Goal: Task Accomplishment & Management: Complete application form

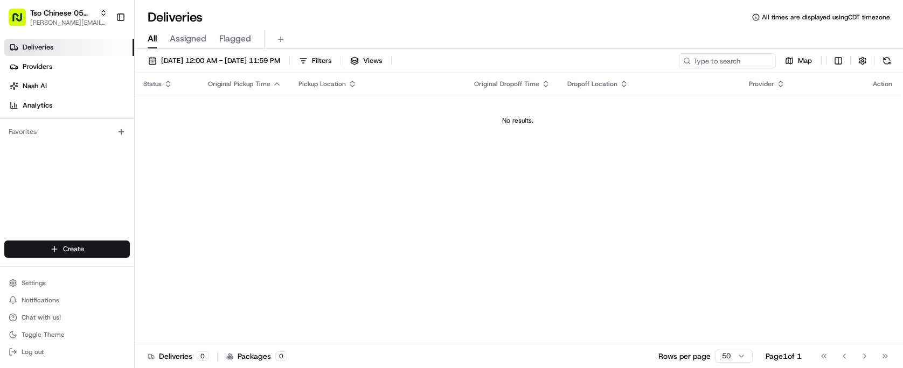
click at [112, 245] on html "Tso Chinese 05 Menchaca [EMAIL_ADDRESS][DOMAIN_NAME] Toggle Sidebar Deliveries …" at bounding box center [451, 184] width 903 height 368
click at [176, 276] on link "Delivery" at bounding box center [195, 269] width 120 height 19
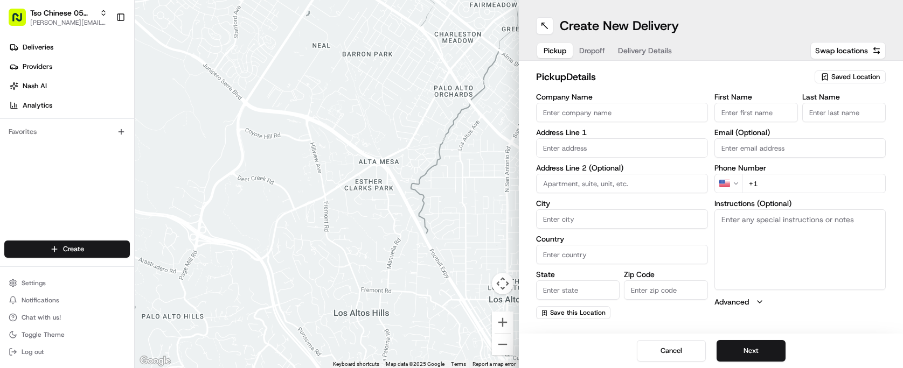
click at [849, 79] on span "Saved Location" at bounding box center [855, 77] width 48 height 10
click at [817, 115] on span "(05) Tso Chinese Takeout & Delivery (05)" at bounding box center [831, 118] width 133 height 10
type input "(05) Tso Chinese Takeout & Delivery"
type input "1824 W Slaughter Ln"
type input "Ste 100"
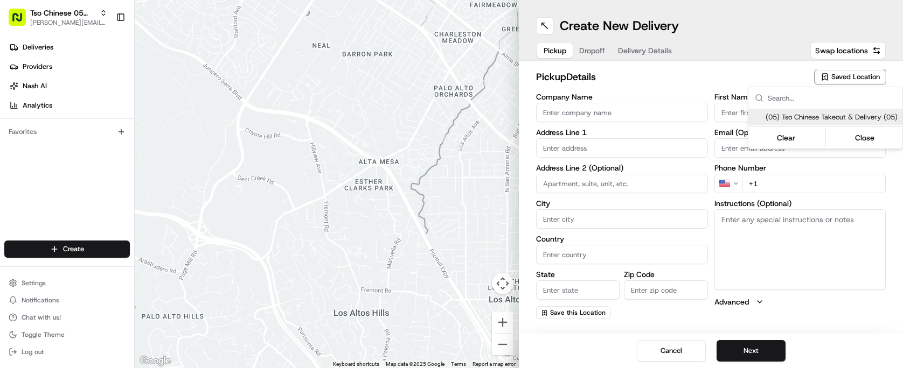
type input "Austin"
type input "US"
type input "TX"
type input "78748"
type input "Tso Chinese"
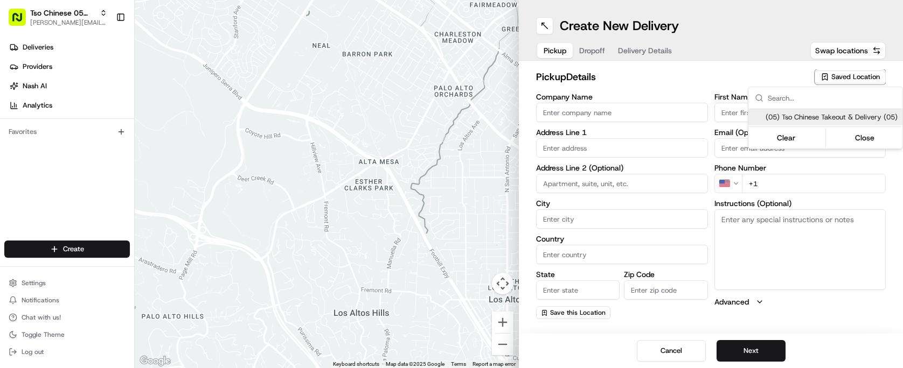
type input "Menchaca Manager"
type input "tsomenchaca@tsochinese.com"
type input "+1 512 518 5467"
type textarea "Submit a picture displaying address & food as Proof of Delivery. Envía una foto…"
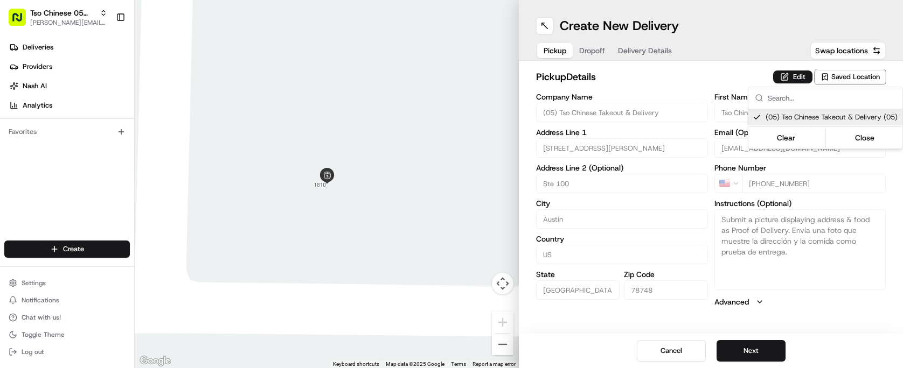
click at [681, 85] on html "Tso Chinese 05 Menchaca paul@tsochinese.com Toggle Sidebar Deliveries Providers…" at bounding box center [451, 184] width 903 height 368
click at [594, 53] on span "Dropoff" at bounding box center [592, 50] width 26 height 11
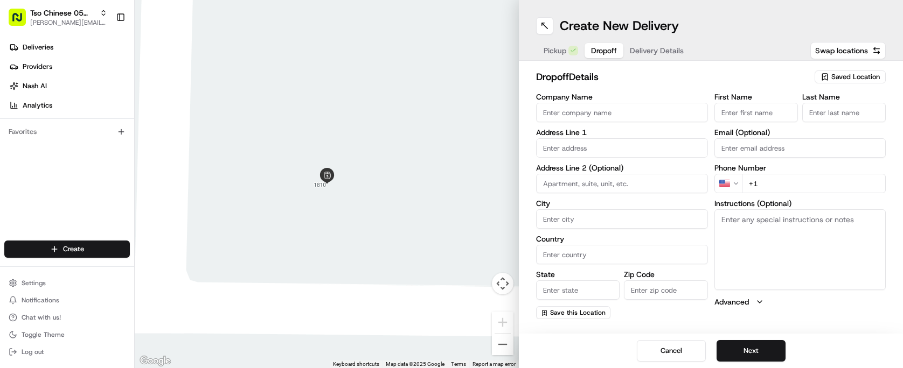
click at [660, 46] on span "Delivery Details" at bounding box center [657, 50] width 54 height 11
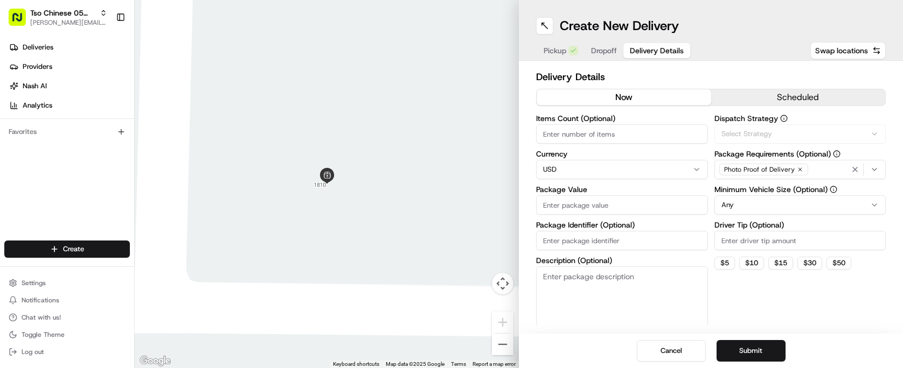
click at [660, 46] on span "Delivery Details" at bounding box center [657, 50] width 54 height 11
click at [770, 246] on input "Driver Tip (Optional)" at bounding box center [800, 240] width 172 height 19
type input "2.00"
click at [805, 135] on div "Via Automation" at bounding box center [800, 134] width 166 height 10
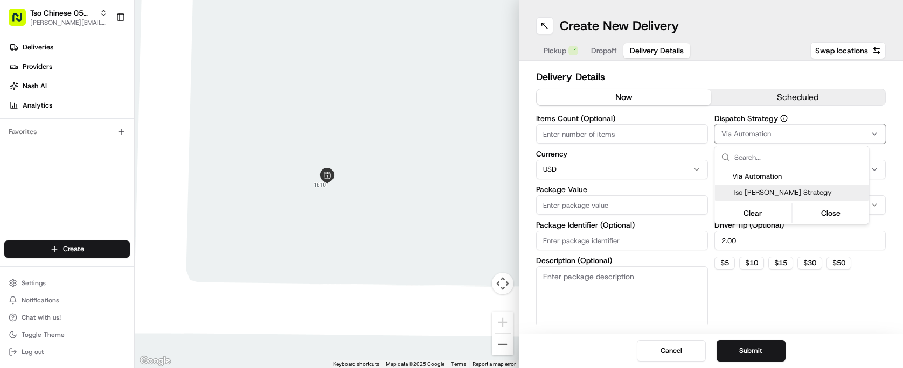
click at [804, 191] on span "Tso Menchaca Strategy" at bounding box center [798, 193] width 133 height 10
click at [663, 135] on html "Tso Chinese 05 Menchaca paul@tsochinese.com Toggle Sidebar Deliveries Providers…" at bounding box center [451, 184] width 903 height 368
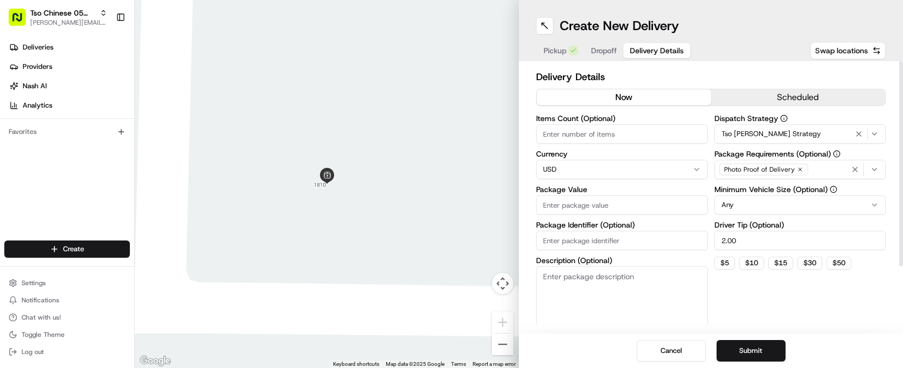
click at [664, 135] on input "Items Count (Optional)" at bounding box center [622, 133] width 172 height 19
type input "2"
click at [608, 200] on input "Package Value" at bounding box center [622, 205] width 172 height 19
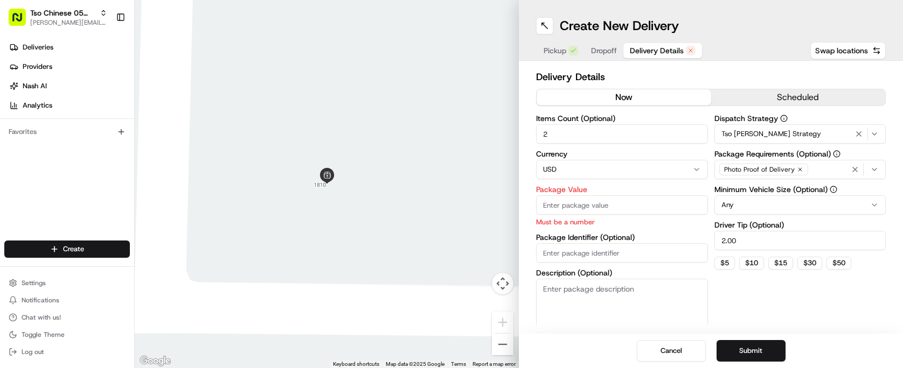
paste input "28.04"
type input "28.04"
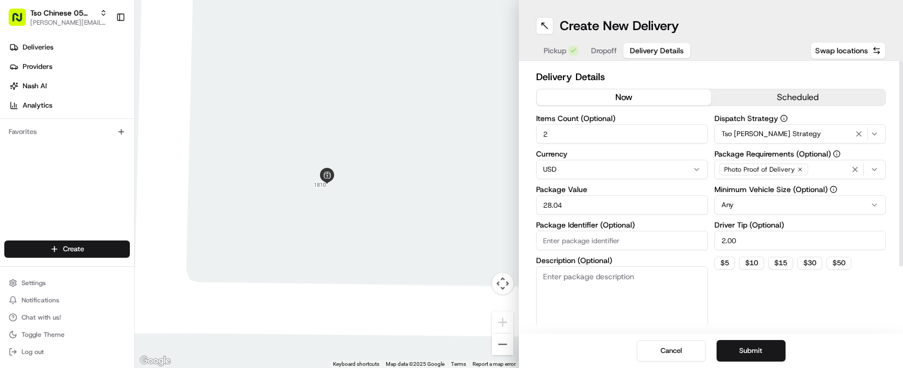
click at [596, 253] on div "Items Count (Optional) 2 Currency USD Package Value 28.04 Package Identifier (O…" at bounding box center [622, 221] width 172 height 212
paste input "#K6C0WWM"
type input "#K6C0WWM"
click at [769, 297] on div "Dispatch Strategy Tso Menchaca Strategy Package Requirements (Optional) Photo P…" at bounding box center [800, 221] width 172 height 212
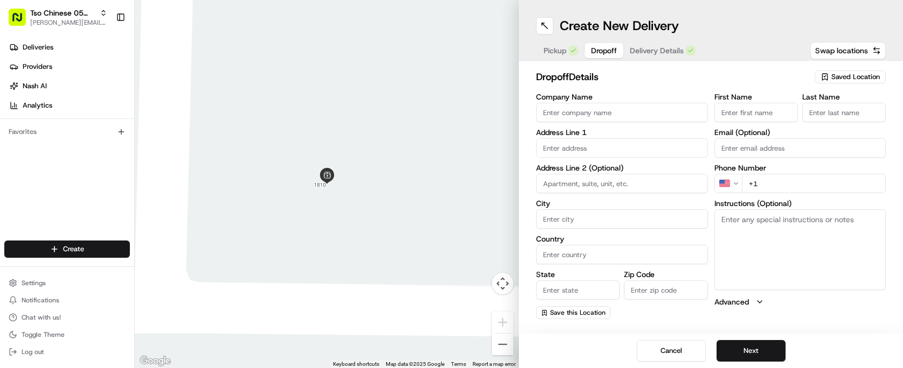
click at [611, 54] on span "Dropoff" at bounding box center [604, 50] width 26 height 11
click at [584, 145] on input "text" at bounding box center [622, 147] width 172 height 19
paste input "515 E Slaughter Ln"
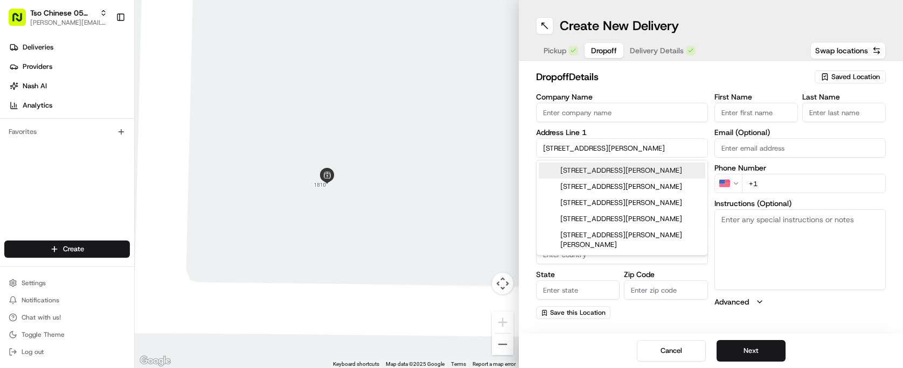
click at [618, 171] on div "515 E Slaughter Ln, Austin, TX" at bounding box center [622, 171] width 166 height 16
type input "515 E Slaughter Ln, Austin, TX 78744, USA"
type input "Austin"
type input "United States"
type input "TX"
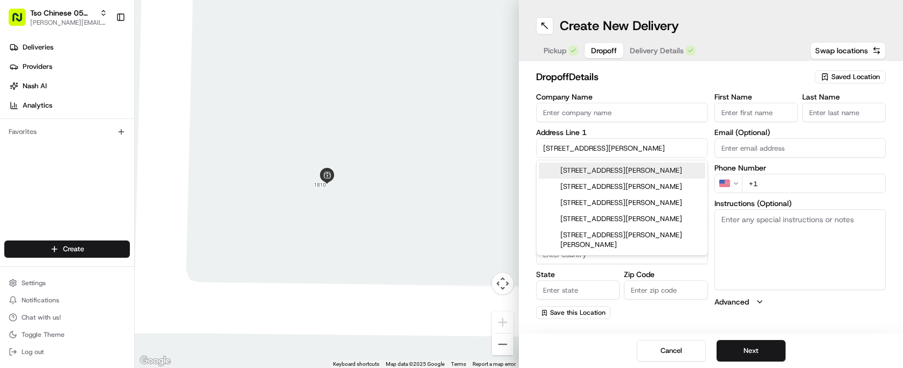
type input "78744"
type input "515 East Slaughter Lane"
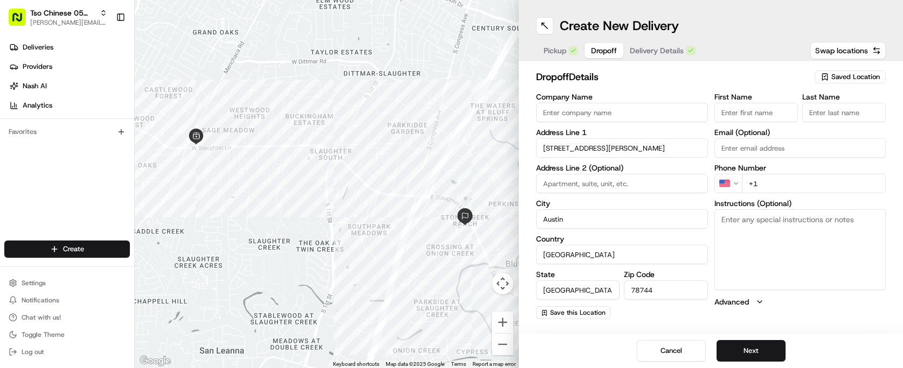
click at [746, 110] on input "First Name" at bounding box center [755, 112] width 83 height 19
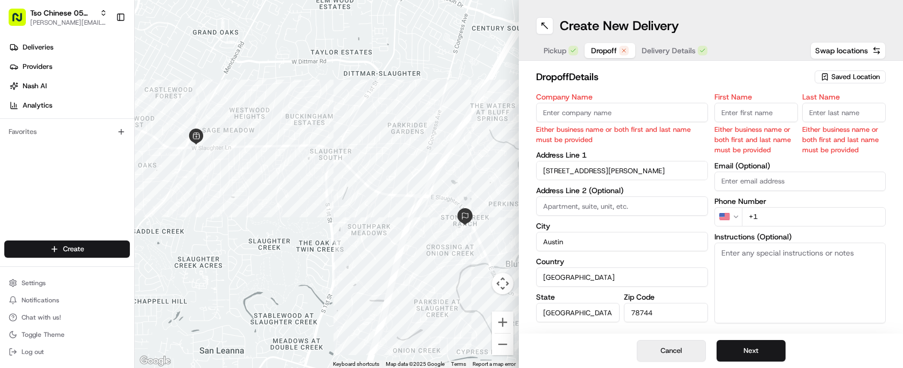
paste input "Craig Clements"
type input "Craig Clements"
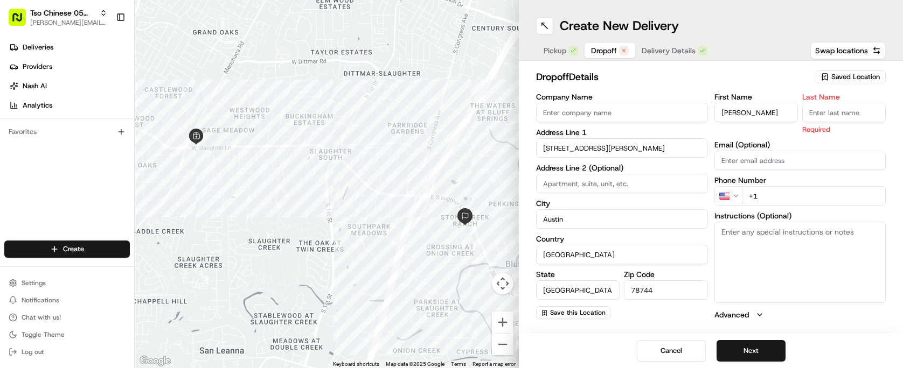
click at [802, 114] on input "Last Name" at bounding box center [843, 112] width 83 height 19
type input "."
click at [721, 65] on div "dropoff Details Saved Location Company Name Address Line 1 515 East Slaughter L…" at bounding box center [711, 195] width 384 height 268
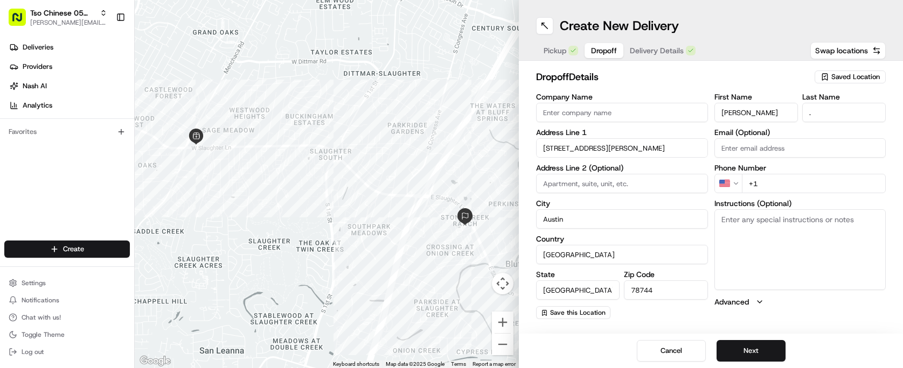
click at [774, 186] on input "+1" at bounding box center [814, 183] width 144 height 19
paste input "210 410 0819"
type input "+1 210 410 0819"
click at [646, 82] on h2 "dropoff Details" at bounding box center [672, 76] width 272 height 15
click at [797, 277] on textarea "Instructions (Optional)" at bounding box center [800, 250] width 172 height 81
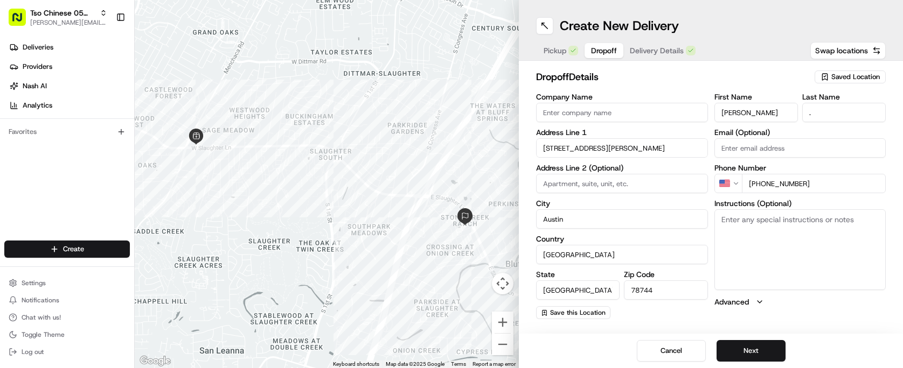
paste textarea "There are 4 buildings on the property. Mine is the back right building, on the …"
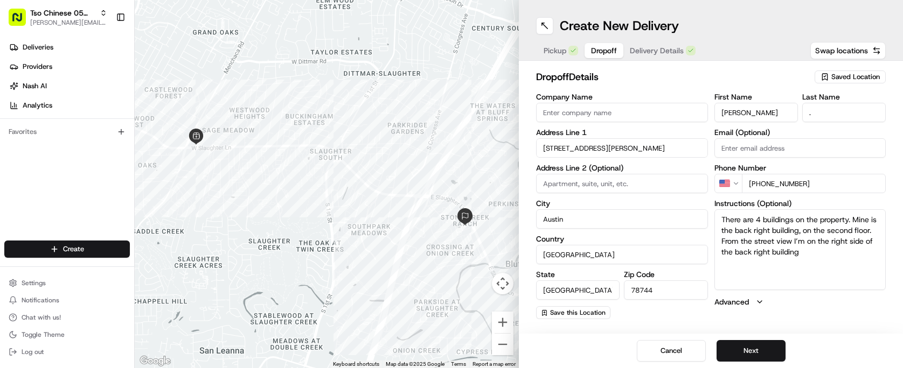
type textarea "There are 4 buildings on the property. Mine is the back right building, on the …"
click at [741, 81] on h2 "dropoff Details" at bounding box center [672, 76] width 272 height 15
click at [749, 358] on button "Next" at bounding box center [750, 351] width 69 height 22
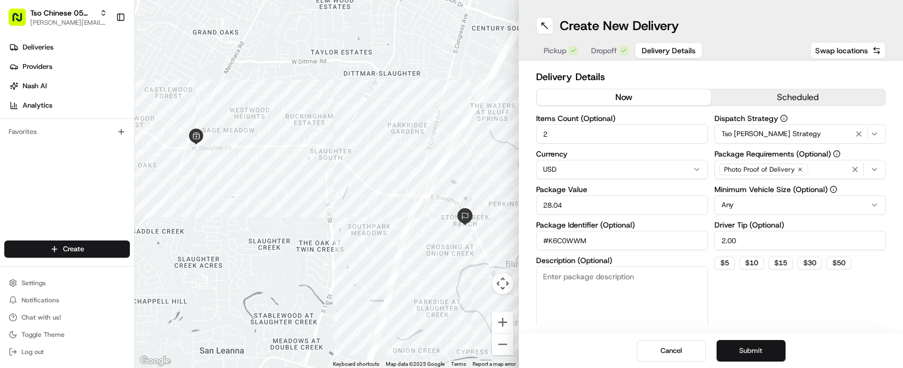
click at [749, 358] on button "Submit" at bounding box center [750, 351] width 69 height 22
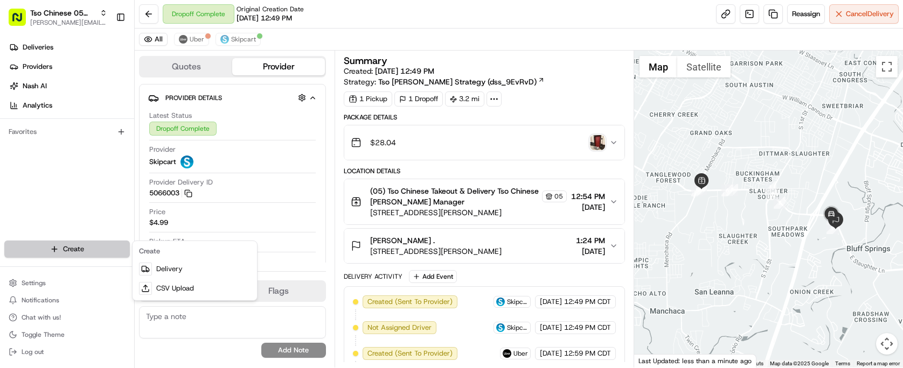
click at [81, 252] on html "Tso Chinese 05 Menchaca paul@tsochinese.com Toggle Sidebar Deliveries Providers…" at bounding box center [451, 184] width 903 height 368
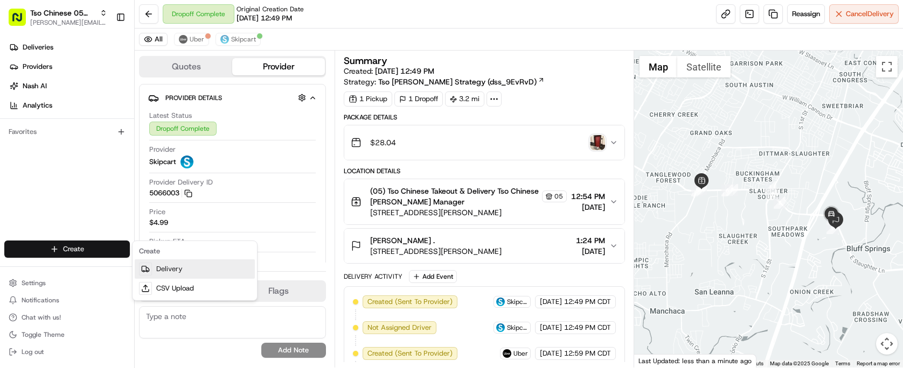
click at [189, 266] on link "Delivery" at bounding box center [195, 269] width 120 height 19
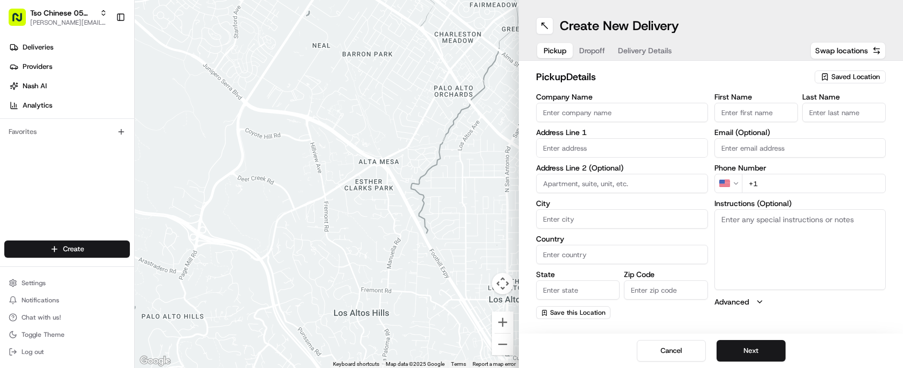
click at [837, 72] on div "Saved Location" at bounding box center [849, 77] width 71 height 13
click at [809, 122] on span "(05) Tso Chinese Takeout & Delivery (05)" at bounding box center [831, 118] width 133 height 10
type input "(05) Tso Chinese Takeout & Delivery"
type input "1824 W Slaughter Ln"
type input "Ste 100"
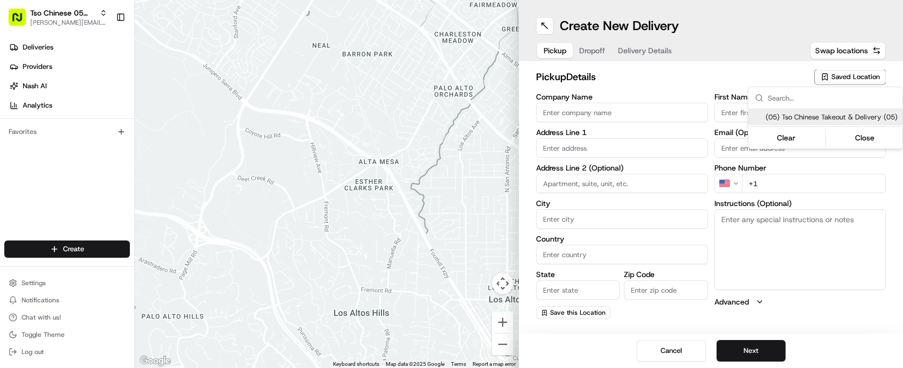
type input "Austin"
type input "US"
type input "TX"
type input "78748"
type input "Tso Chinese"
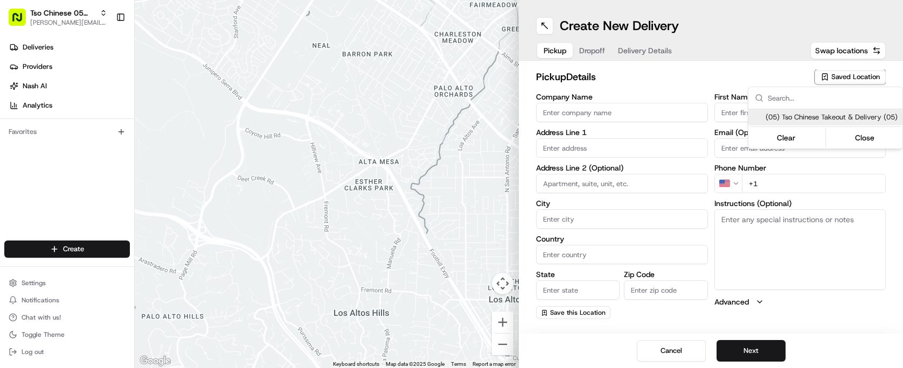
type input "Menchaca Manager"
type input "tsomenchaca@tsochinese.com"
type input "+1 512 518 5467"
type textarea "Submit a picture displaying address & food as Proof of Delivery. Envía una foto…"
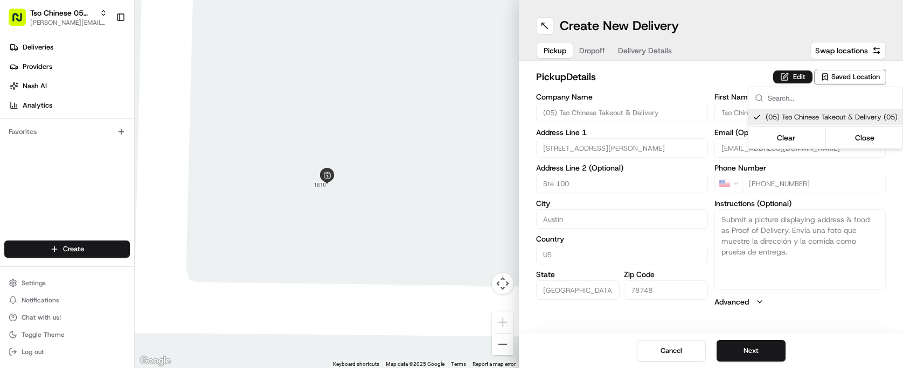
click at [644, 81] on html "Tso Chinese 05 Menchaca paul@tsochinese.com Toggle Sidebar Deliveries Providers…" at bounding box center [451, 184] width 903 height 368
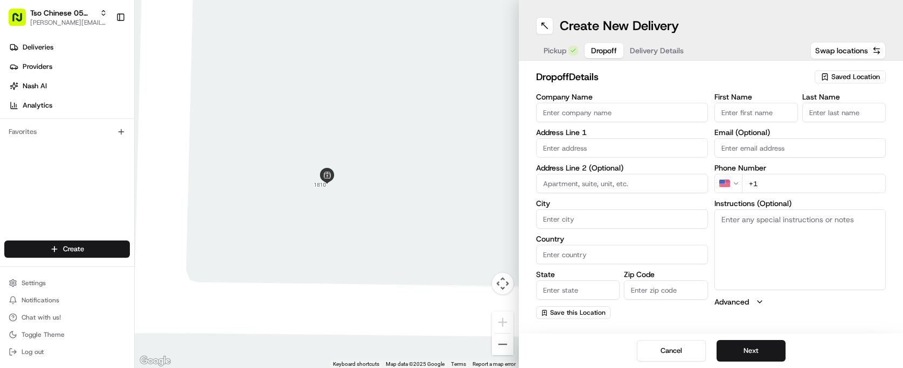
click at [588, 43] on button "Dropoff" at bounding box center [603, 50] width 39 height 15
click at [650, 52] on span "Delivery Details" at bounding box center [657, 50] width 54 height 11
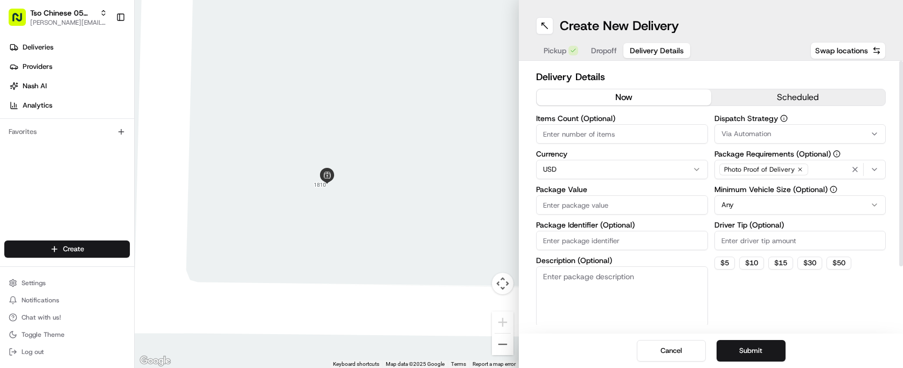
click at [619, 234] on input "Package Identifier (Optional)" at bounding box center [622, 240] width 172 height 19
paste input "#D2I6FVO"
type input "#D2I6FVO"
click at [741, 239] on input "Driver Tip (Optional)" at bounding box center [800, 240] width 172 height 19
type input "2.00"
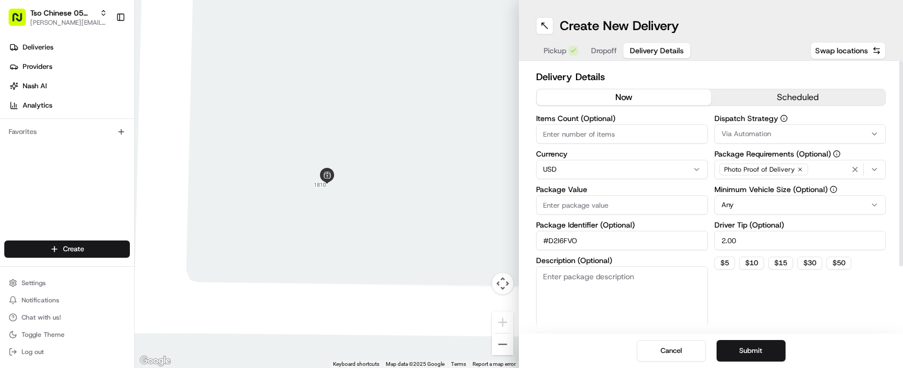
click at [756, 136] on span "Via Automation" at bounding box center [746, 134] width 50 height 10
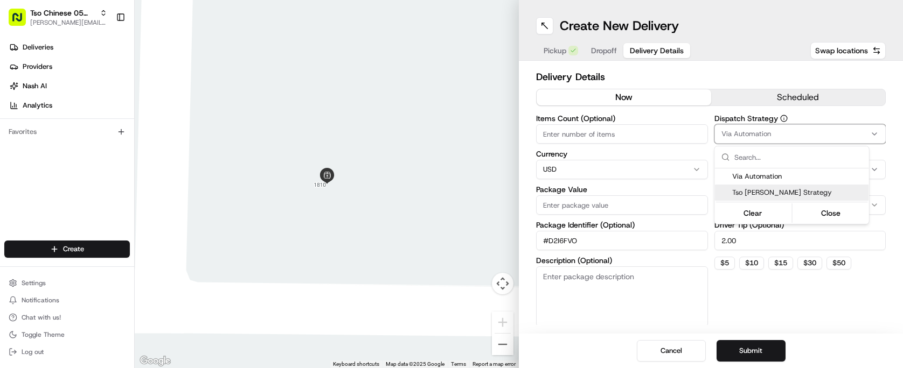
click at [772, 193] on span "Tso Menchaca Strategy" at bounding box center [798, 193] width 133 height 10
click at [608, 123] on html "Tso Chinese 05 Menchaca paul@tsochinese.com Toggle Sidebar Deliveries Providers…" at bounding box center [451, 184] width 903 height 368
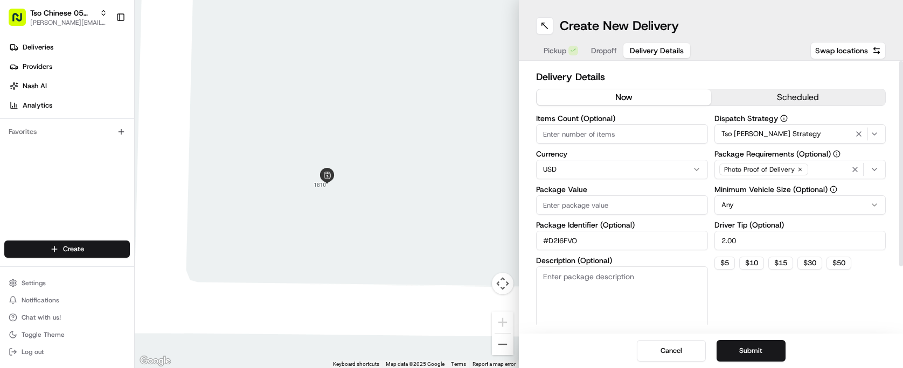
click at [608, 123] on div "Items Count (Optional)" at bounding box center [622, 129] width 172 height 29
click at [607, 123] on div "Items Count (Optional)" at bounding box center [622, 129] width 172 height 29
click at [603, 135] on input "Items Count (Optional)" at bounding box center [622, 133] width 172 height 19
type input "4"
click at [601, 211] on input "Package Value" at bounding box center [622, 205] width 172 height 19
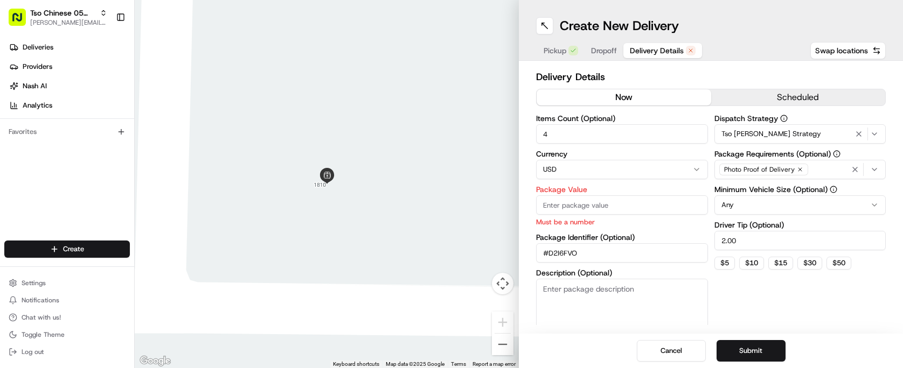
paste input "33.12"
type input "33.12"
click at [708, 77] on h2 "Delivery Details" at bounding box center [711, 76] width 350 height 15
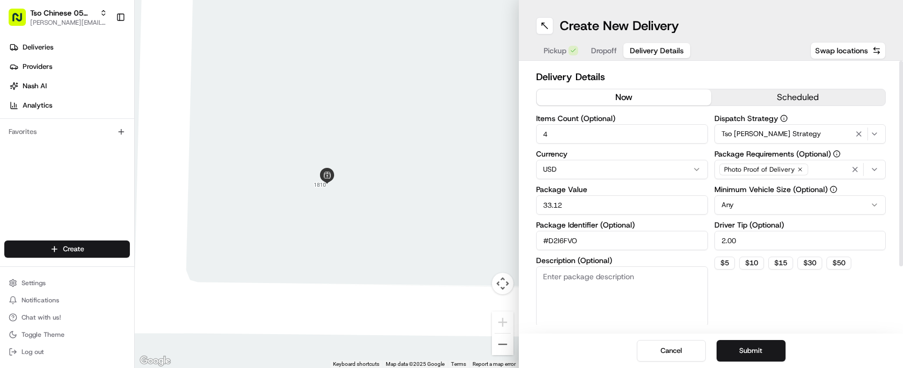
click at [610, 52] on span "Dropoff" at bounding box center [604, 50] width 26 height 11
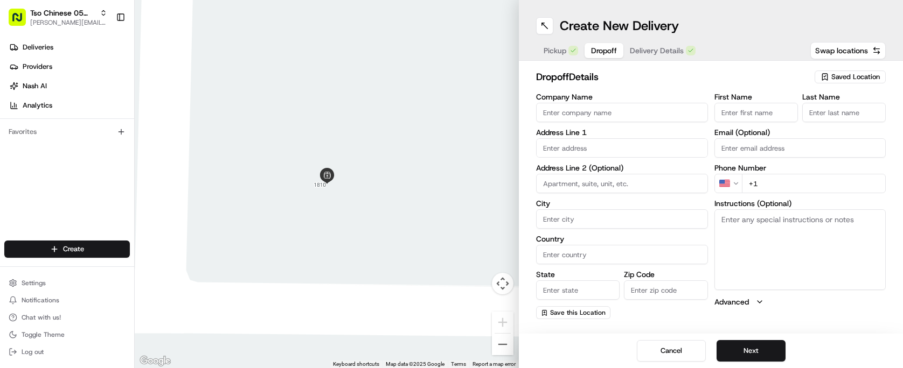
click at [622, 149] on input "text" at bounding box center [622, 147] width 172 height 19
paste input "4825 Davis Ln"
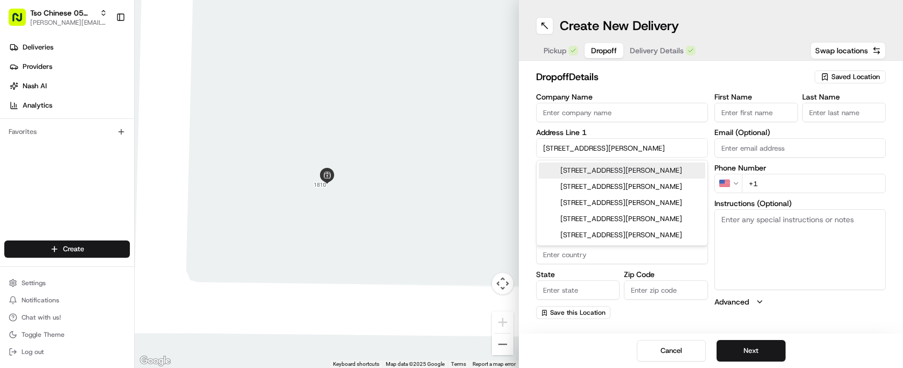
click at [684, 173] on div "4825 Davis Ln, Austin, TX" at bounding box center [622, 171] width 166 height 16
type input "4825 Davis Ln, Austin, TX 78749, USA"
type input "Austin"
type input "United States"
type input "TX"
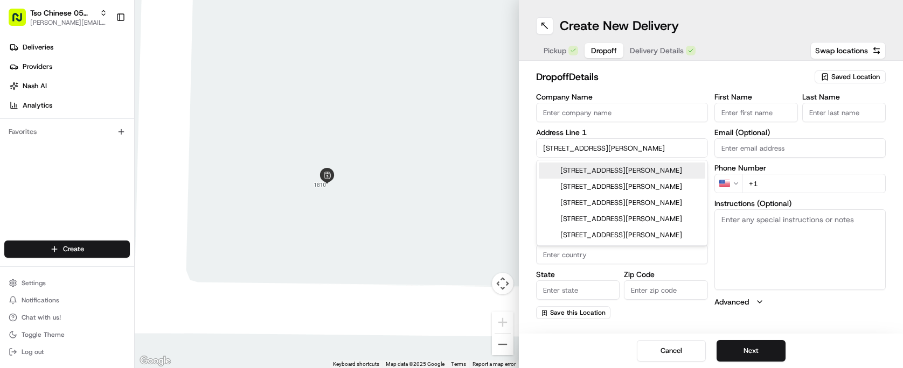
type input "78749"
type input "4825 Davis Lane"
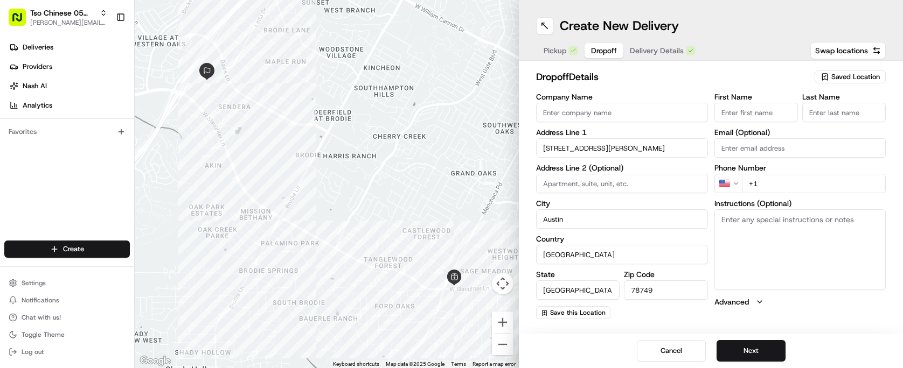
click at [772, 108] on input "First Name" at bounding box center [755, 112] width 83 height 19
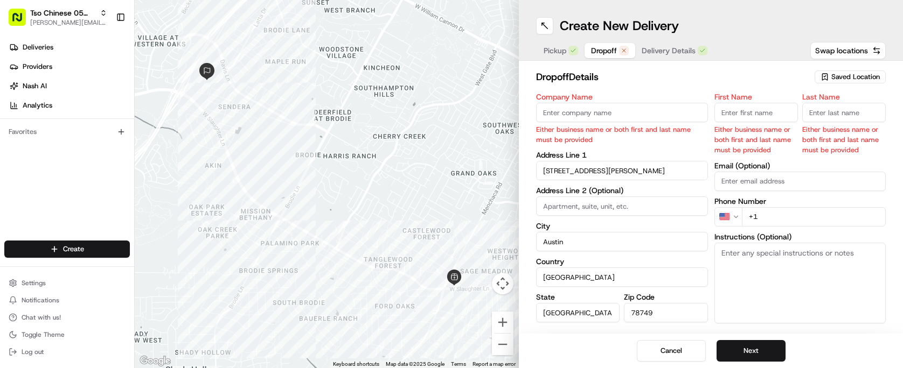
paste input "CG H"
type input "CG H"
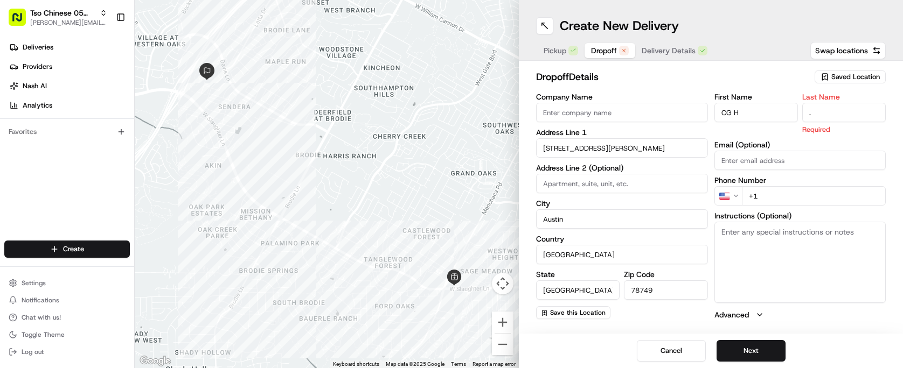
type input "."
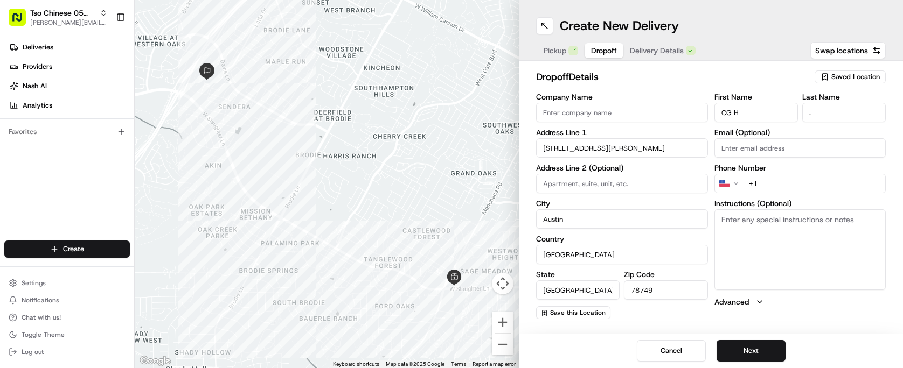
click at [704, 75] on h2 "dropoff Details" at bounding box center [672, 76] width 272 height 15
click at [817, 185] on input "+1" at bounding box center [814, 183] width 144 height 19
paste input "512 905 7525"
type input "+1 512 905 7525"
click at [671, 73] on h2 "dropoff Details" at bounding box center [672, 76] width 272 height 15
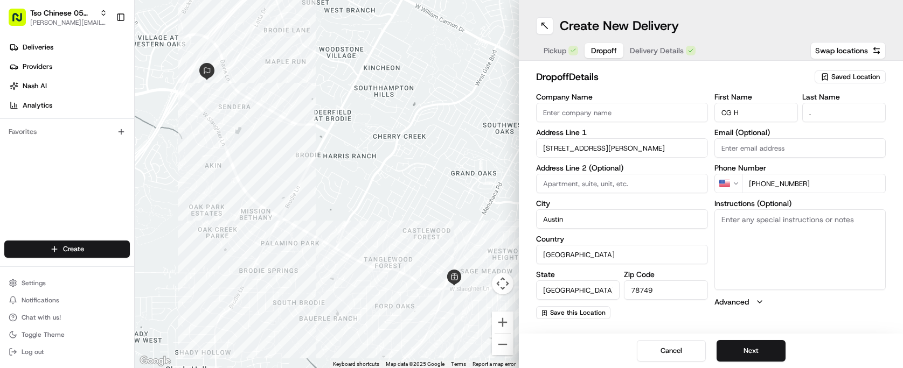
click at [735, 230] on textarea "Instructions (Optional)" at bounding box center [800, 250] width 172 height 81
paste textarea "Use Davis Lane entrance gates. Use the right gate. If gate is closed, text me, …"
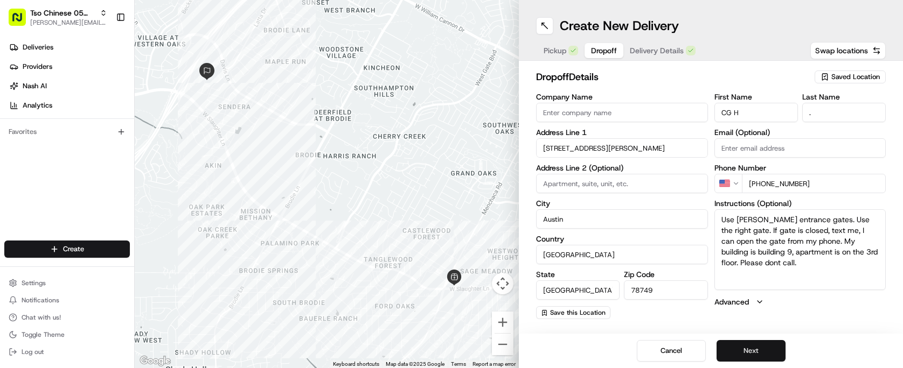
type textarea "Use Davis Lane entrance gates. Use the right gate. If gate is closed, text me, …"
click at [765, 347] on button "Next" at bounding box center [750, 351] width 69 height 22
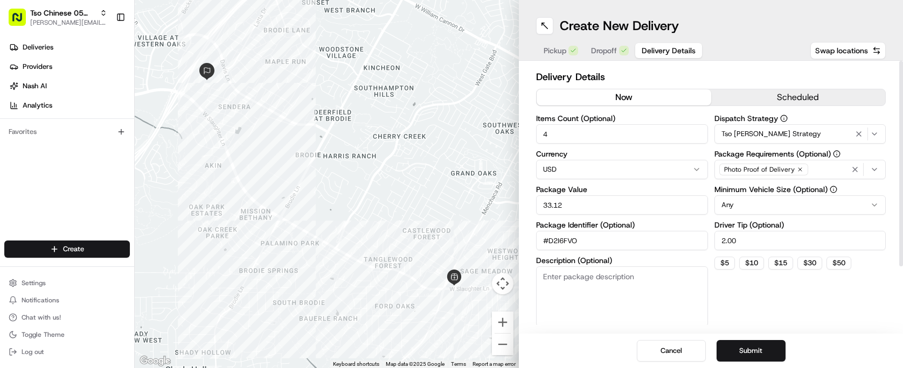
click at [707, 73] on h2 "Delivery Details" at bounding box center [711, 76] width 350 height 15
click at [764, 347] on button "Submit" at bounding box center [750, 351] width 69 height 22
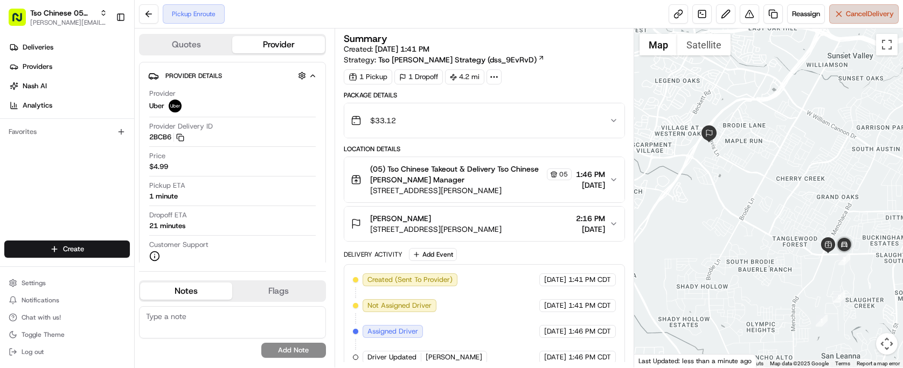
scroll to position [37, 0]
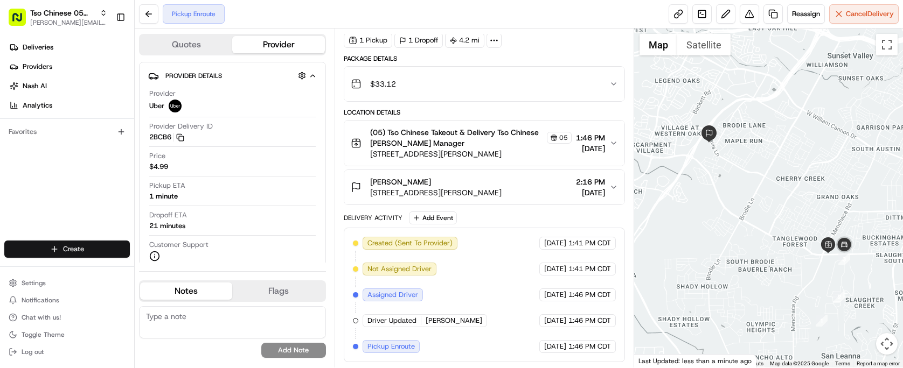
click at [58, 249] on html "Tso Chinese 05 Menchaca paul@tsochinese.com Toggle Sidebar Deliveries Providers…" at bounding box center [451, 184] width 903 height 368
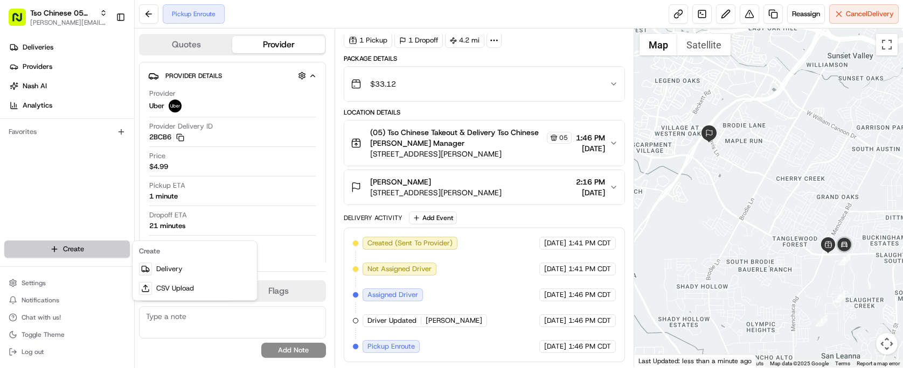
click at [58, 249] on html "Tso Chinese 05 Menchaca paul@tsochinese.com Toggle Sidebar Deliveries Providers…" at bounding box center [451, 184] width 903 height 368
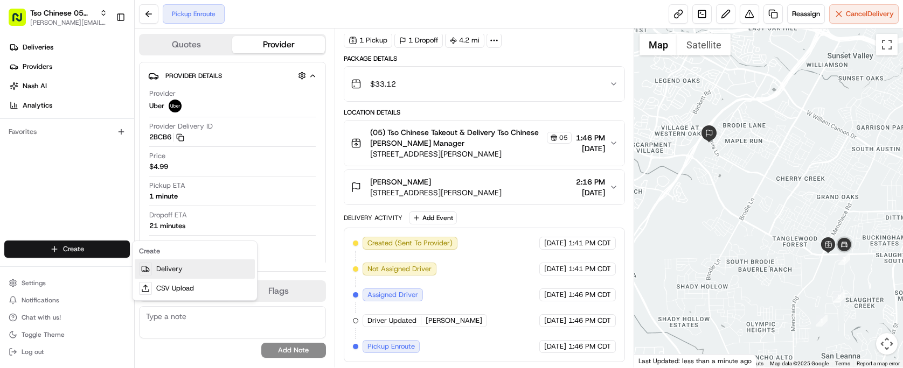
click at [154, 265] on link "Delivery" at bounding box center [195, 269] width 120 height 19
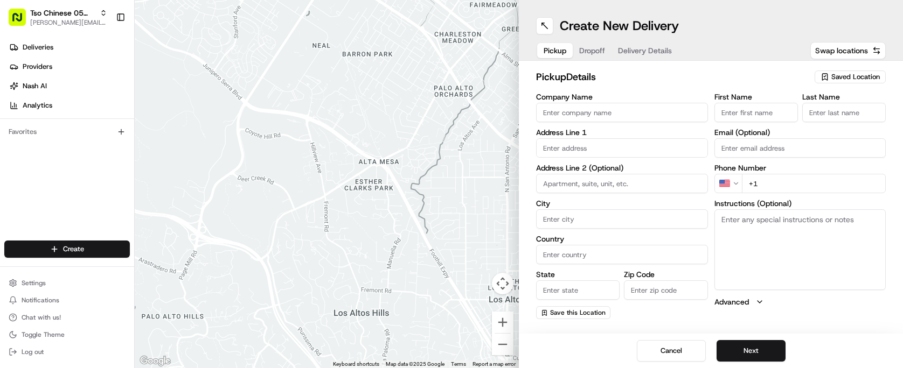
click at [834, 76] on span "Saved Location" at bounding box center [855, 77] width 48 height 10
click at [835, 110] on div "(05) Tso Chinese Takeout & Delivery (05)" at bounding box center [825, 117] width 154 height 16
type input "(05) Tso Chinese Takeout & Delivery"
type input "1824 W Slaughter Ln"
type input "Ste 100"
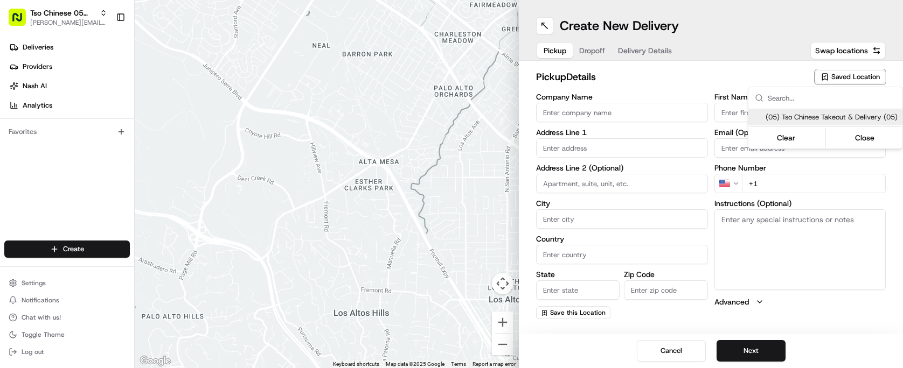
type input "Austin"
type input "US"
type input "TX"
type input "78748"
type input "Tso Chinese"
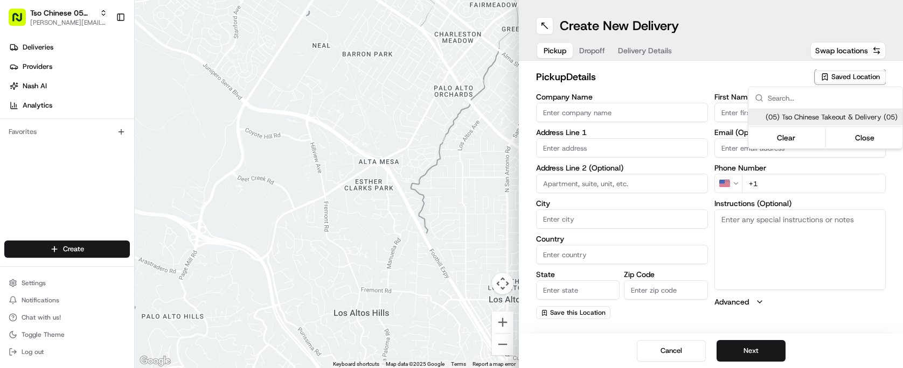
type input "Menchaca Manager"
type input "tsomenchaca@tsochinese.com"
type input "+1 512 518 5467"
type textarea "Submit a picture displaying address & food as Proof of Delivery. Envía una foto…"
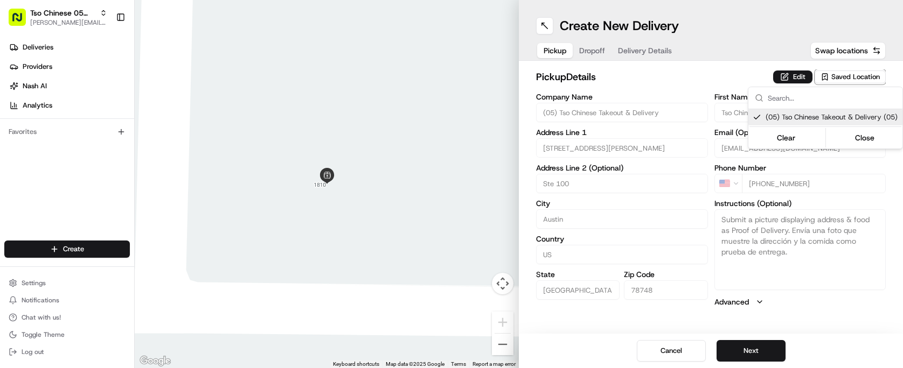
click at [653, 80] on html "Tso Chinese 05 Menchaca paul@tsochinese.com Toggle Sidebar Deliveries Providers…" at bounding box center [451, 184] width 903 height 368
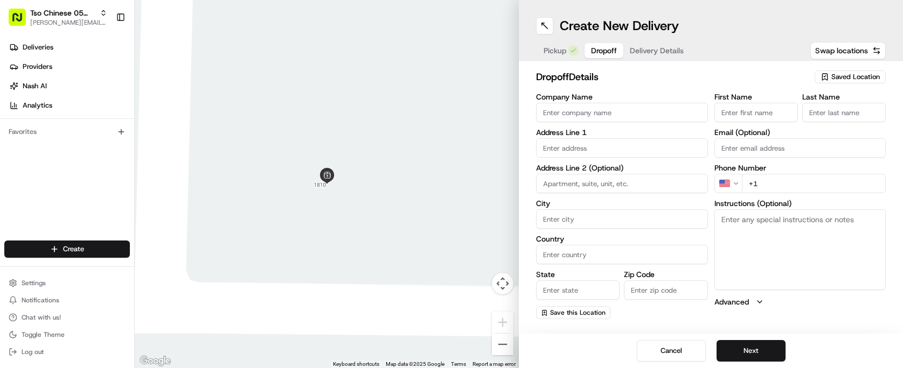
click at [584, 51] on div "Pickup Dropoff Delivery Details" at bounding box center [613, 50] width 155 height 19
click at [655, 55] on span "Delivery Details" at bounding box center [657, 50] width 54 height 11
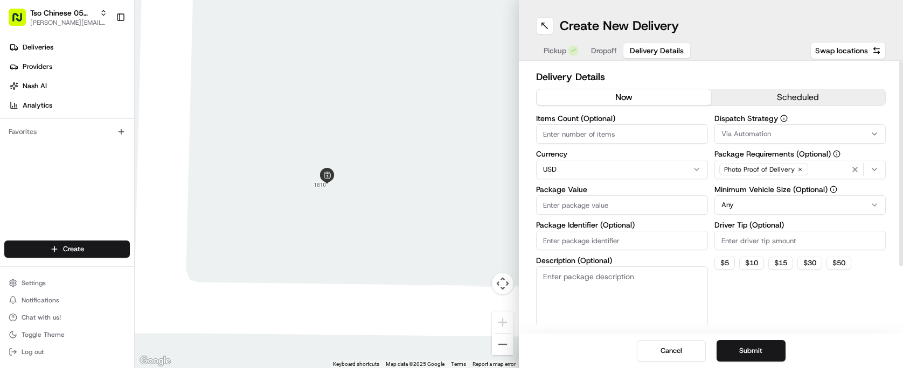
click at [628, 238] on input "Package Identifier (Optional)" at bounding box center [622, 240] width 172 height 19
paste input "3EUZJOP"
type input "3EUZJOP"
click at [727, 243] on input "Driver Tip (Optional)" at bounding box center [800, 240] width 172 height 19
type input "2.00"
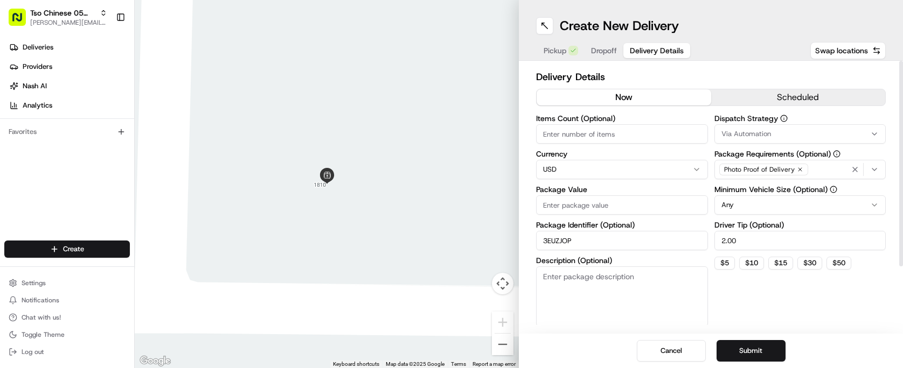
click at [751, 126] on button "Via Automation" at bounding box center [800, 133] width 172 height 19
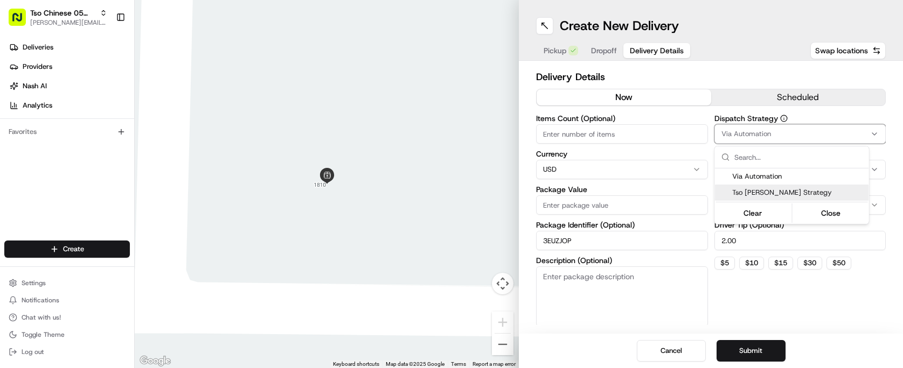
click at [776, 194] on span "Tso Menchaca Strategy" at bounding box center [798, 193] width 133 height 10
click at [631, 124] on html "Tso Chinese 05 Menchaca paul@tsochinese.com Toggle Sidebar Deliveries Providers…" at bounding box center [451, 184] width 903 height 368
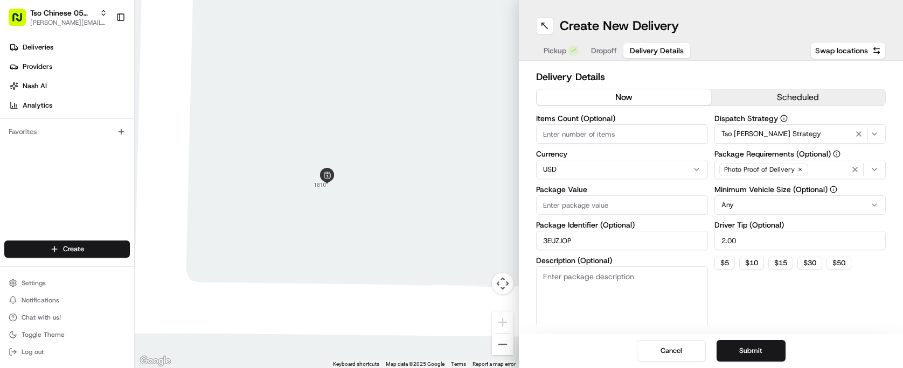
click at [631, 124] on div "Items Count (Optional)" at bounding box center [622, 129] width 172 height 29
click at [624, 134] on input "Items Count (Optional)" at bounding box center [622, 133] width 172 height 19
type input "4"
click at [619, 200] on input "Package Value" at bounding box center [622, 205] width 172 height 19
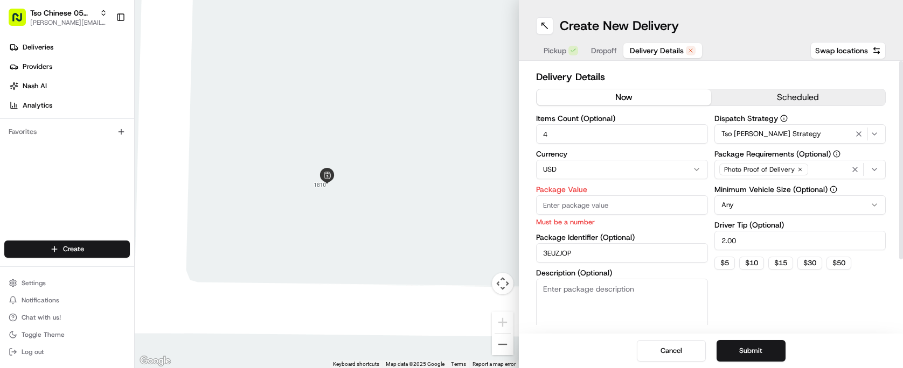
paste input "46.33"
type input "46.33"
click at [637, 62] on div "Delivery Details now scheduled Items Count (Optional) 4 Currency USD Package Va…" at bounding box center [711, 197] width 384 height 273
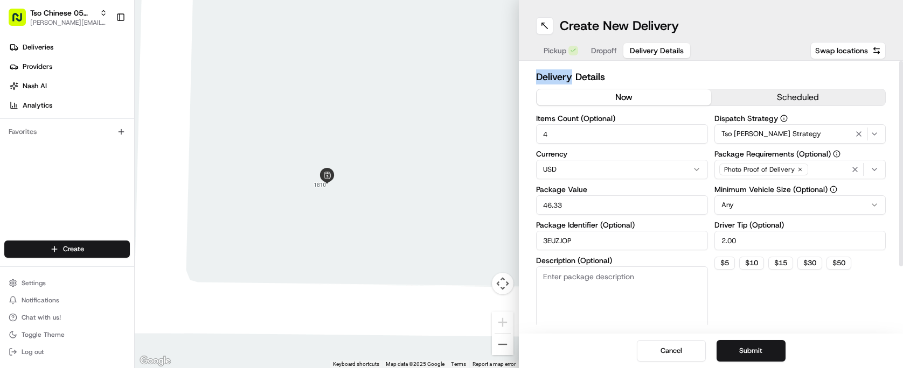
click at [637, 62] on div "Delivery Details now scheduled Items Count (Optional) 4 Currency USD Package Va…" at bounding box center [711, 197] width 384 height 273
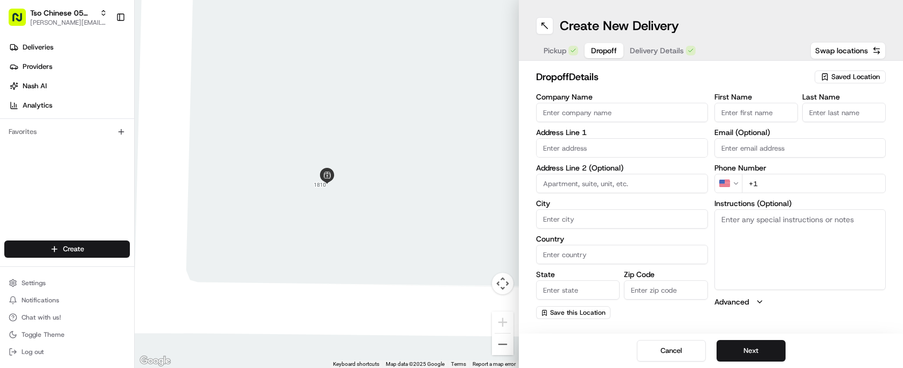
click at [605, 43] on button "Dropoff" at bounding box center [603, 50] width 39 height 15
click at [667, 160] on div "Company Name Address Line 1 Address Line 2 (Optional) City Country State Zip Co…" at bounding box center [622, 206] width 172 height 226
click at [648, 150] on input "text" at bounding box center [622, 147] width 172 height 19
paste input "8300 Bluff Springs Rd"
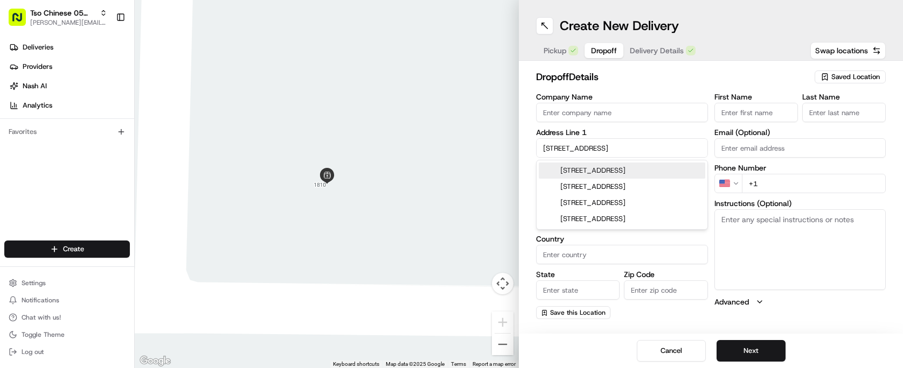
type input "8300 Bluff Springs Rd"
click at [767, 185] on input "+1" at bounding box center [814, 183] width 144 height 19
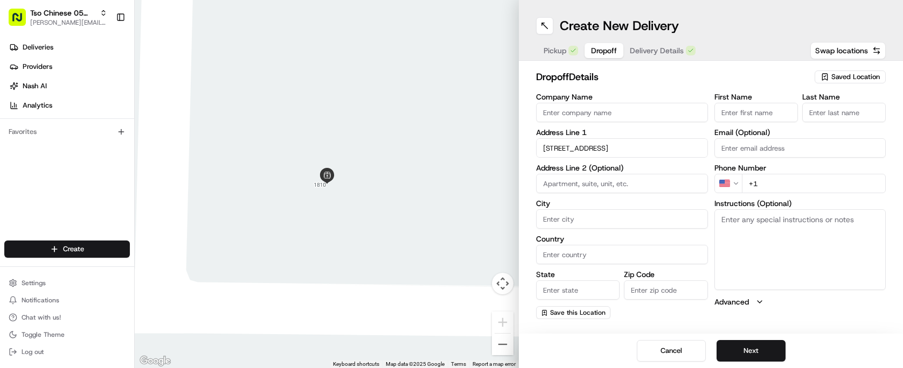
paste input "720 926 2640"
type input "+1 720 926 2640"
click at [797, 239] on textarea "Instructions (Optional)" at bounding box center [800, 250] width 172 height 81
paste textarea "Call cell if you need help finding building 15 or gate open."
type textarea "Call cell if you need help finding building 15 or gate open."
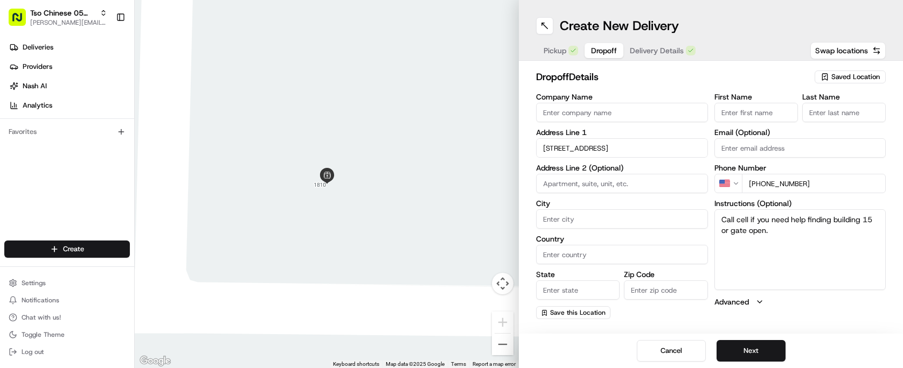
click at [751, 119] on input "First Name" at bounding box center [755, 112] width 83 height 19
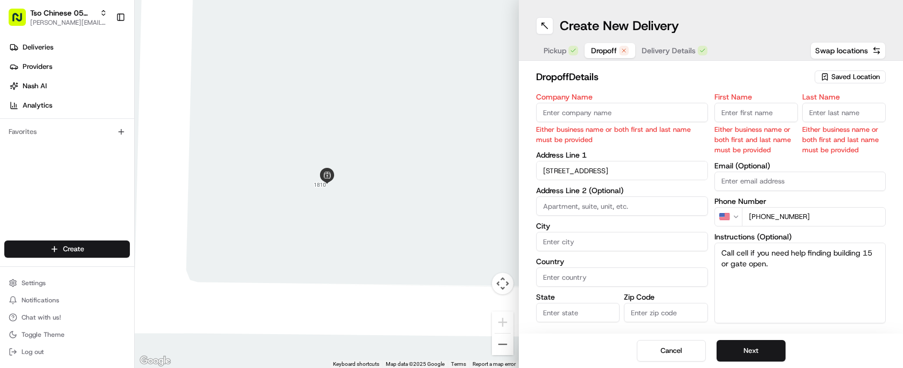
paste input "Rodolfo Del Cid-Keller"
type input "Rodolfo Del Cid-Keller"
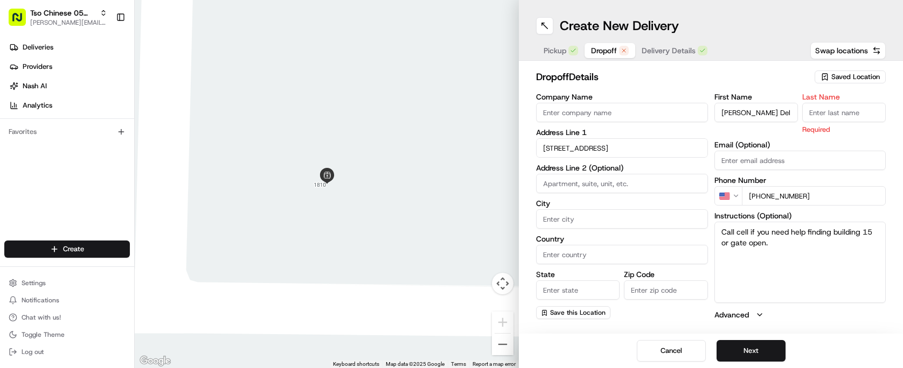
click at [839, 112] on input "Last Name" at bounding box center [843, 112] width 83 height 19
type input "."
click at [795, 80] on h2 "dropoff Details" at bounding box center [672, 76] width 272 height 15
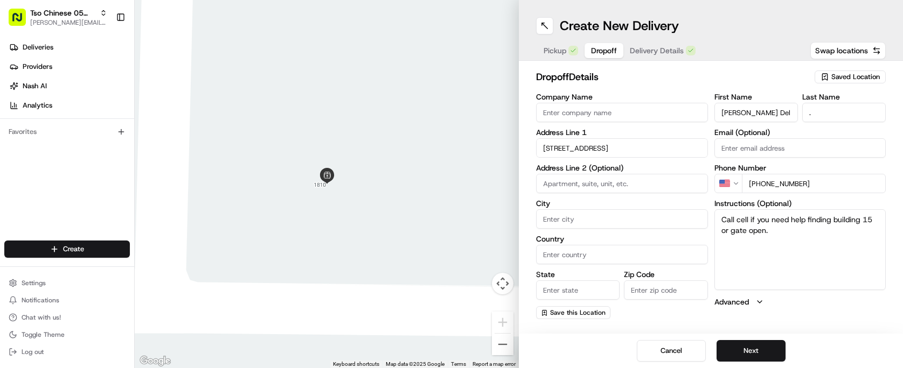
click at [647, 150] on input "8300 Bluff Springs Rd" at bounding box center [622, 147] width 172 height 19
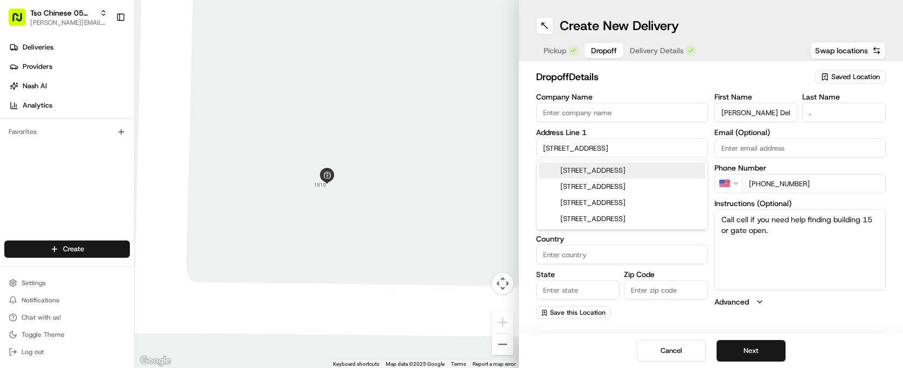
click at [653, 169] on div "8300 Bluff Springs Rd, Austin, TX" at bounding box center [622, 171] width 166 height 16
type input "8300 Bluff Springs Rd, Austin, TX 78744, USA"
type input "Austin"
type input "United States"
type input "TX"
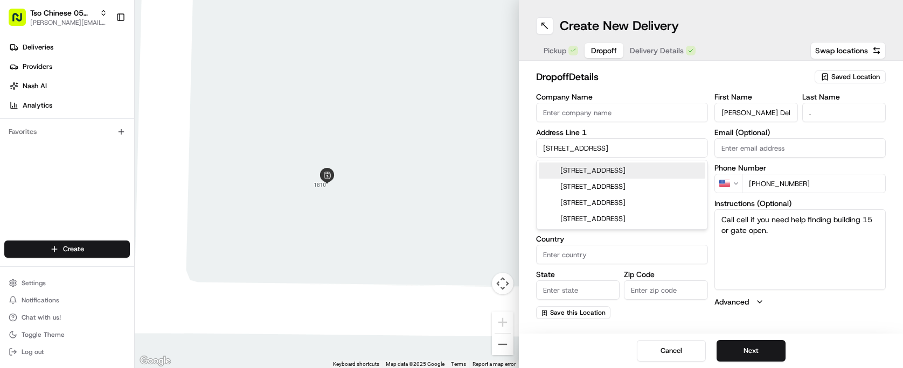
type input "78744"
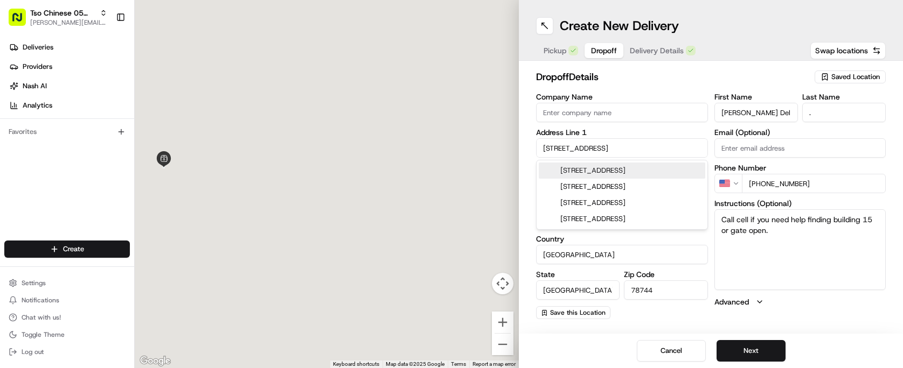
type input "8300 Bluff Springs Road"
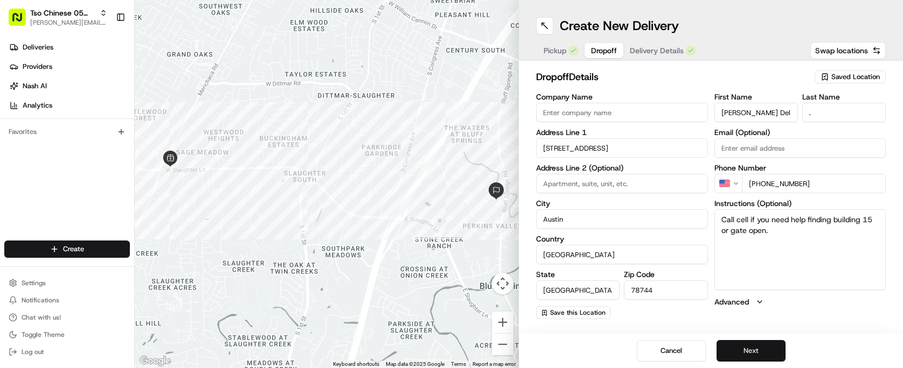
click at [770, 349] on button "Next" at bounding box center [750, 351] width 69 height 22
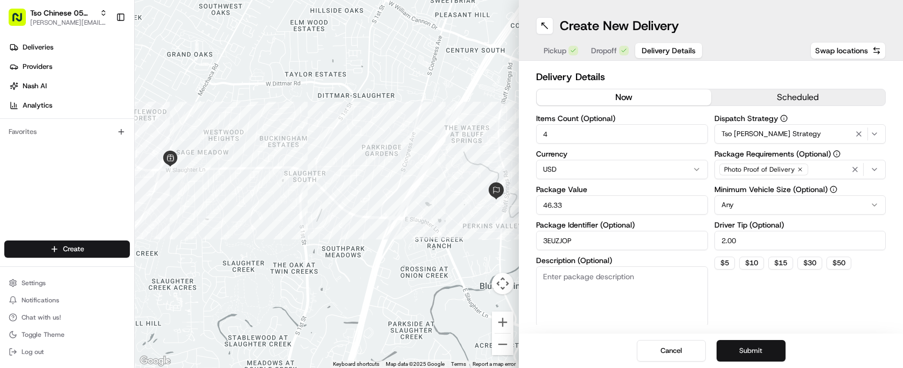
click at [770, 349] on button "Submit" at bounding box center [750, 351] width 69 height 22
